Goal: Find specific page/section: Find specific page/section

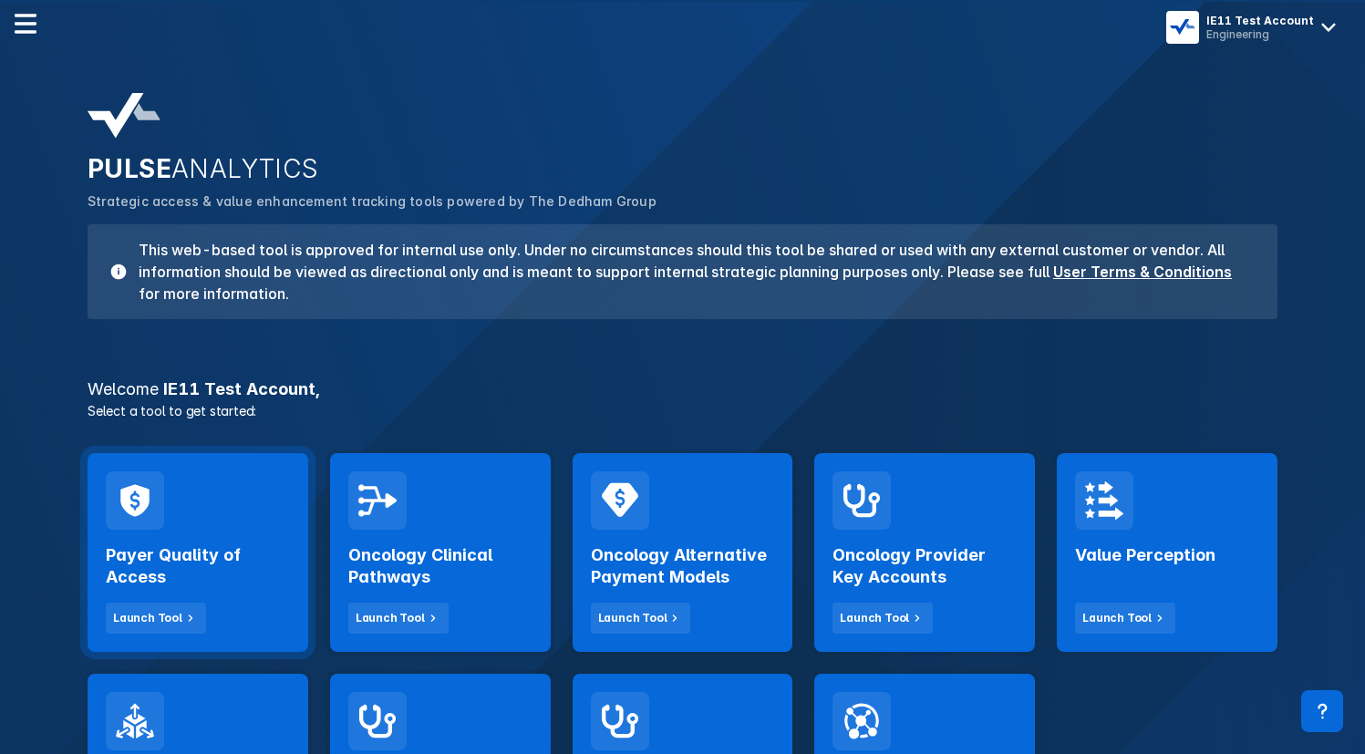
click at [199, 531] on div "Payer Quality of Access Launch Tool" at bounding box center [198, 582] width 184 height 104
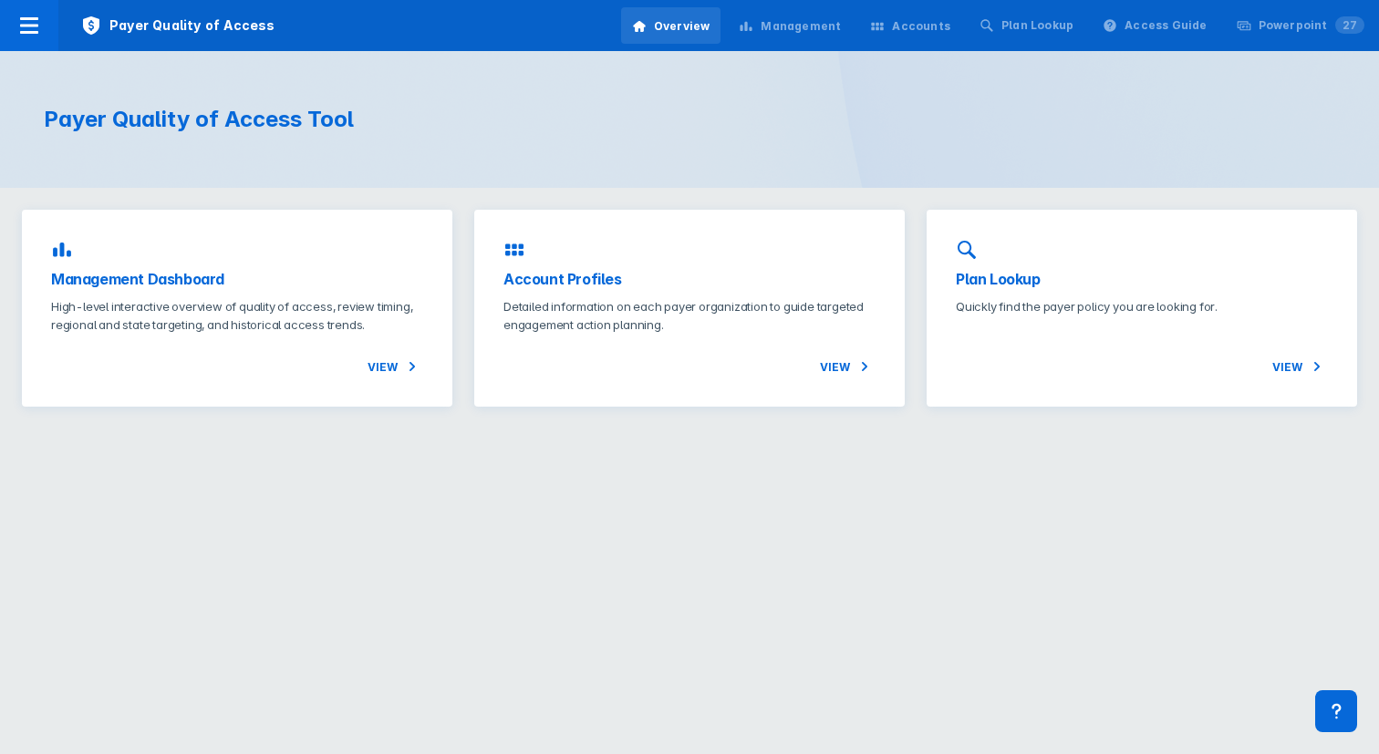
click at [832, 16] on div "Management" at bounding box center [790, 26] width 124 height 38
